Goal: Task Accomplishment & Management: Manage account settings

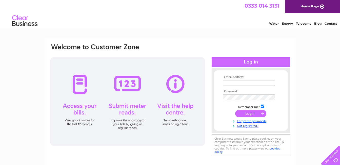
type input "krbound@hotmail.co.uk"
click at [128, 85] on div at bounding box center [127, 101] width 155 height 89
click at [248, 112] on input "submit" at bounding box center [250, 113] width 31 height 7
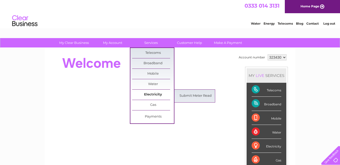
click at [137, 93] on link "Electricity" at bounding box center [153, 94] width 42 height 10
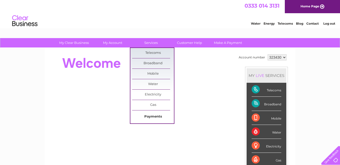
click at [150, 116] on link "Payments" at bounding box center [153, 116] width 42 height 10
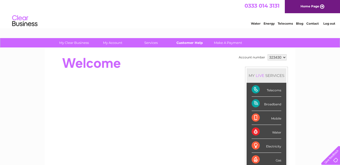
click at [188, 42] on link "Customer Help" at bounding box center [190, 42] width 42 height 9
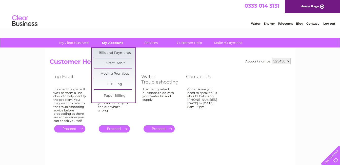
click at [112, 42] on link "My Account" at bounding box center [113, 42] width 42 height 9
